Goal: Information Seeking & Learning: Check status

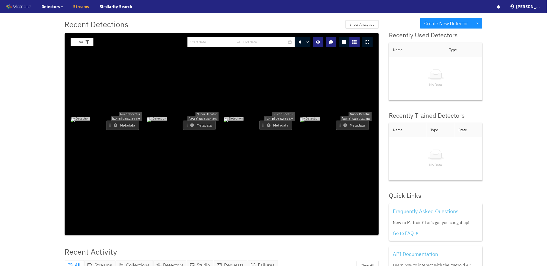
click at [77, 9] on link "Streams" at bounding box center [81, 6] width 16 height 6
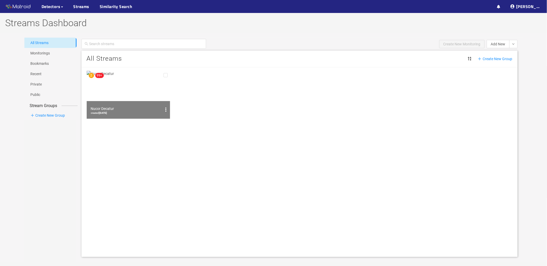
click at [126, 88] on img at bounding box center [129, 95] width 84 height 48
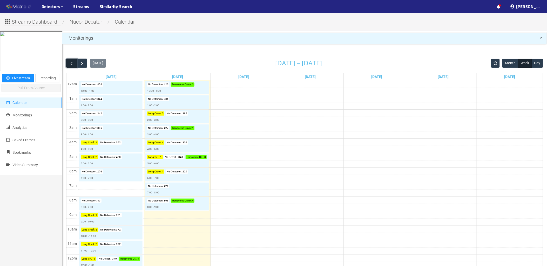
click at [72, 61] on span "button" at bounding box center [71, 63] width 5 height 5
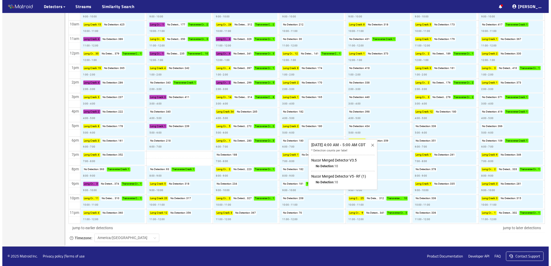
scroll to position [208, 0]
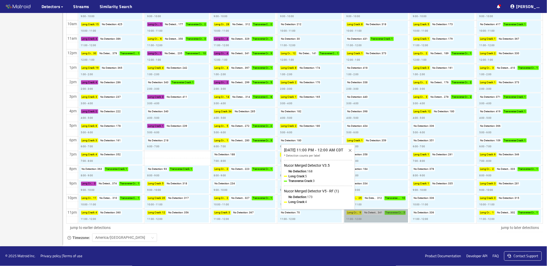
click at [372, 216] on link "Long Crack : 9 No Detection : 341 Transverse Crack : 3 11:00 - 12:00" at bounding box center [376, 215] width 64 height 13
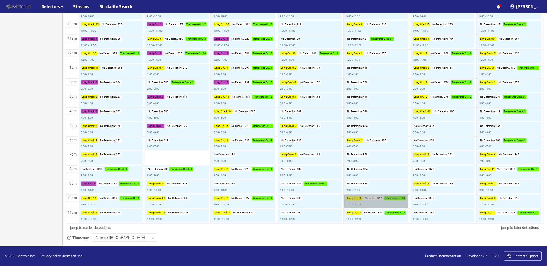
click at [373, 201] on link "Long Crack : 25 No Detection : 312 Transverse Crack : 10 10:00 - 11:00" at bounding box center [376, 201] width 64 height 13
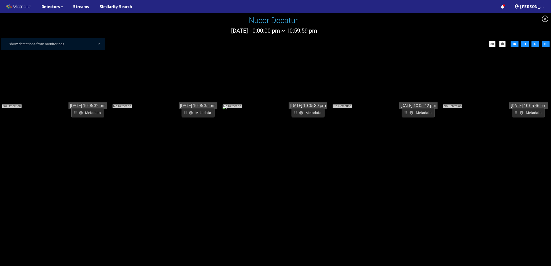
scroll to position [807, 0]
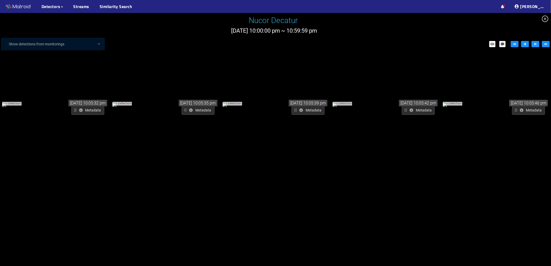
click at [92, 107] on div "No Detection" at bounding box center [55, 104] width 107 height 6
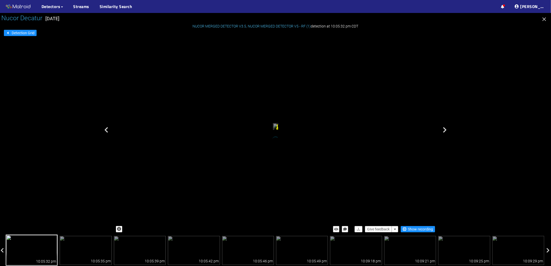
click at [278, 130] on div "Long Crack" at bounding box center [277, 129] width 1 height 2
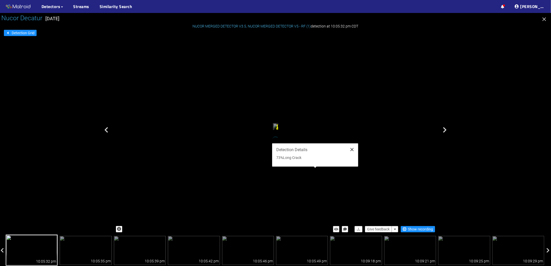
click at [351, 150] on icon "close" at bounding box center [352, 150] width 4 height 4
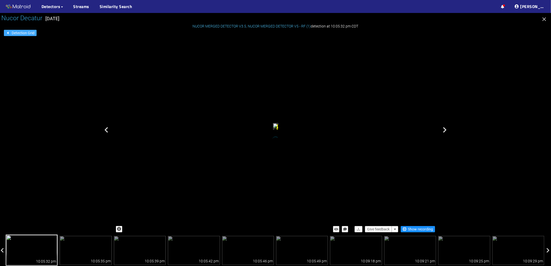
click at [28, 34] on span "Detection Grid" at bounding box center [23, 33] width 23 height 6
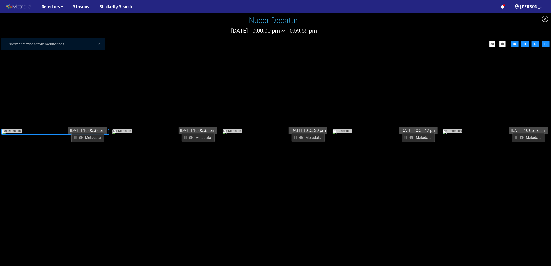
scroll to position [755, 0]
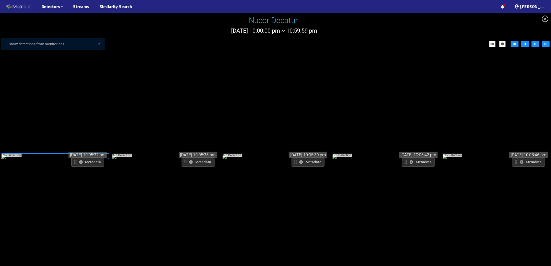
click at [422, 153] on div "No Detection" at bounding box center [385, 156] width 107 height 6
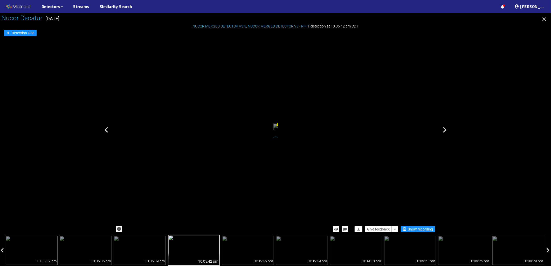
click at [286, 121] on span "Long Crack" at bounding box center [281, 123] width 9 height 4
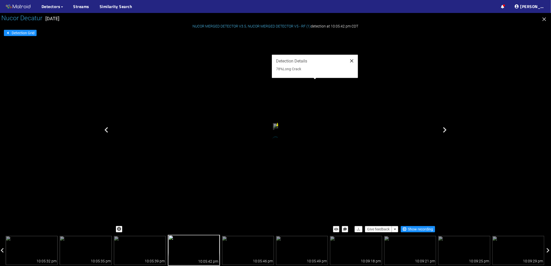
click at [353, 59] on icon "close" at bounding box center [352, 61] width 4 height 4
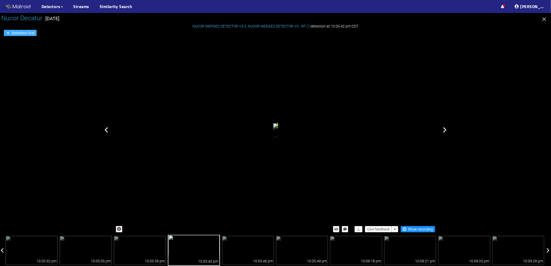
click at [29, 30] on span "Detection Grid" at bounding box center [23, 33] width 23 height 6
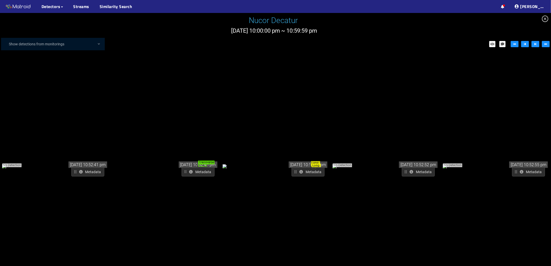
scroll to position [5871, 0]
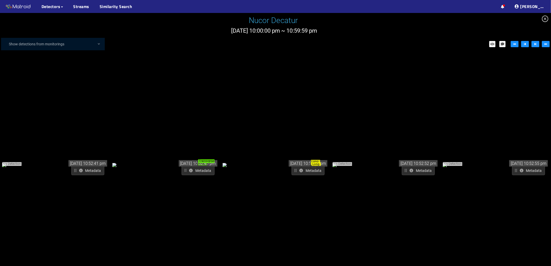
click at [411, 162] on div "No Detection" at bounding box center [385, 165] width 107 height 6
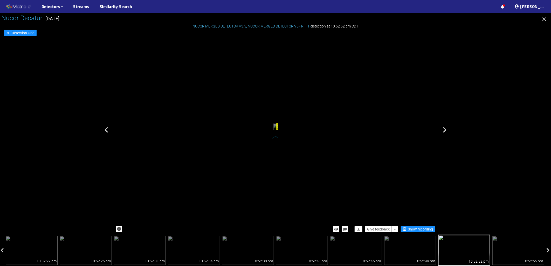
click at [278, 123] on div "Long Crack" at bounding box center [277, 126] width 1 height 7
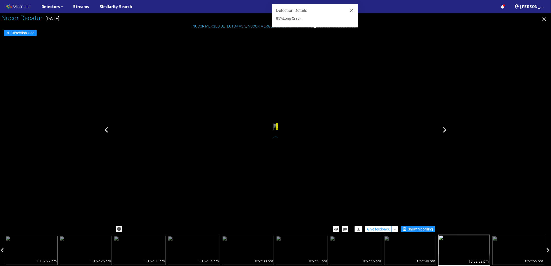
click at [369, 230] on span "Give feedback" at bounding box center [378, 230] width 23 height 6
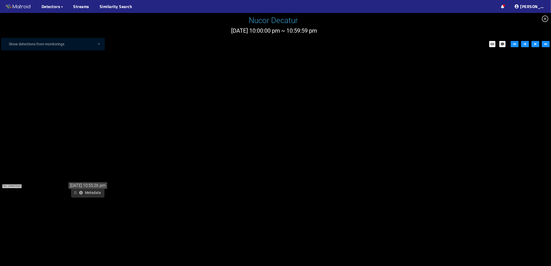
scroll to position [6436, 0]
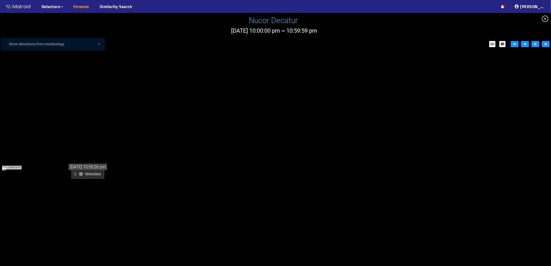
click at [81, 9] on link "Streams" at bounding box center [81, 6] width 16 height 6
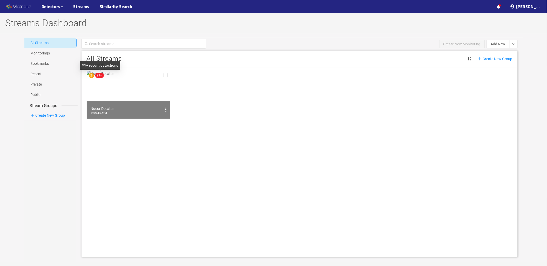
click at [97, 76] on span "99+" at bounding box center [99, 76] width 5 height 4
click at [118, 86] on img at bounding box center [129, 95] width 84 height 48
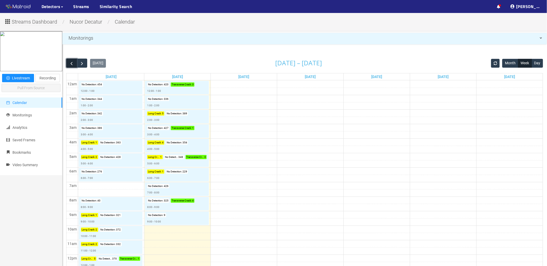
click at [72, 63] on span "button" at bounding box center [71, 63] width 5 height 5
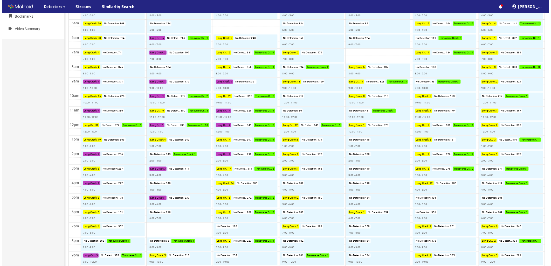
scroll to position [208, 0]
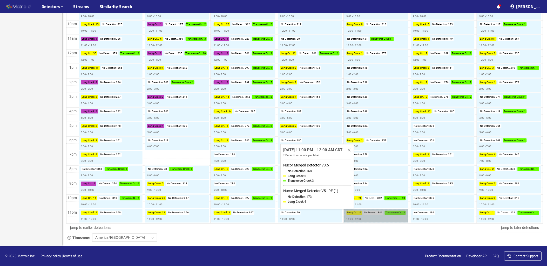
click at [371, 221] on link "Long Crack : 9 No Detection : 341 Transverse Crack : 3 11:00 - 12:00" at bounding box center [376, 215] width 64 height 13
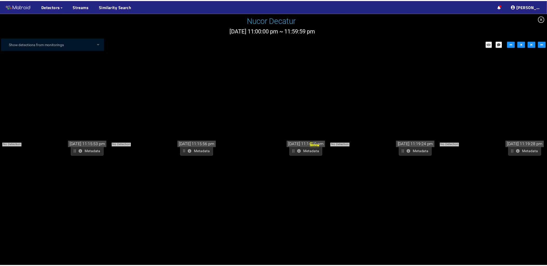
scroll to position [2133, 0]
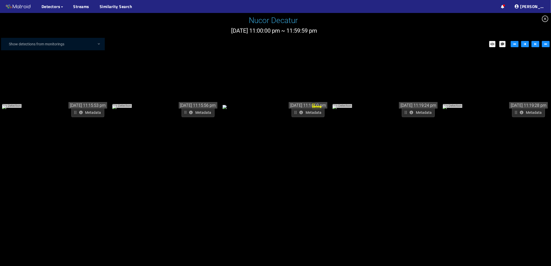
click at [187, 110] on div "No Detection" at bounding box center [165, 107] width 107 height 6
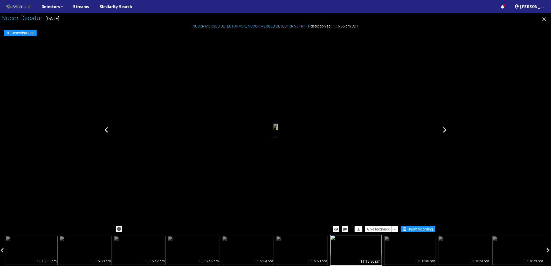
click at [286, 128] on span "Long Crack" at bounding box center [281, 126] width 9 height 4
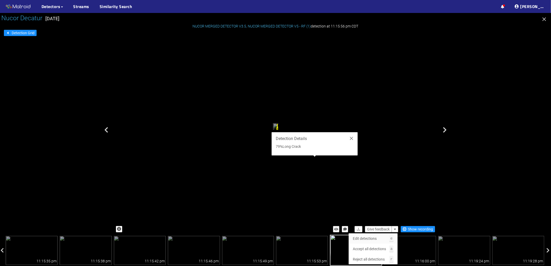
click at [385, 239] on button "Edit detections e" at bounding box center [373, 239] width 49 height 10
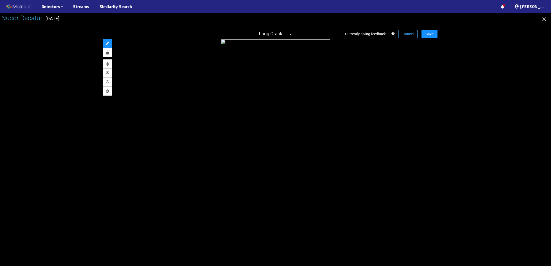
click at [411, 33] on span "Cancel" at bounding box center [408, 34] width 11 height 6
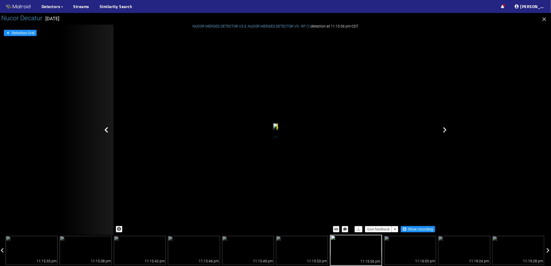
click at [544, 20] on icon "button" at bounding box center [544, 19] width 6 height 6
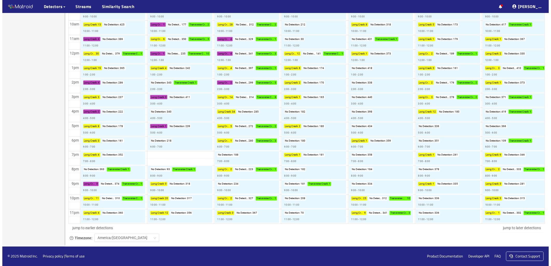
scroll to position [208, 0]
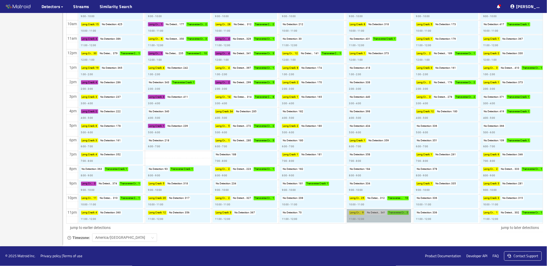
click at [374, 213] on link "Long Crack : 9 No Detection : 341 Transverse Crack : 3 11:00 - 12:00" at bounding box center [379, 215] width 65 height 13
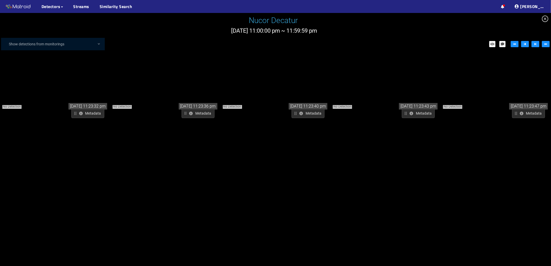
scroll to position [2846, 0]
